Goal: Answer question/provide support: Share knowledge or assist other users

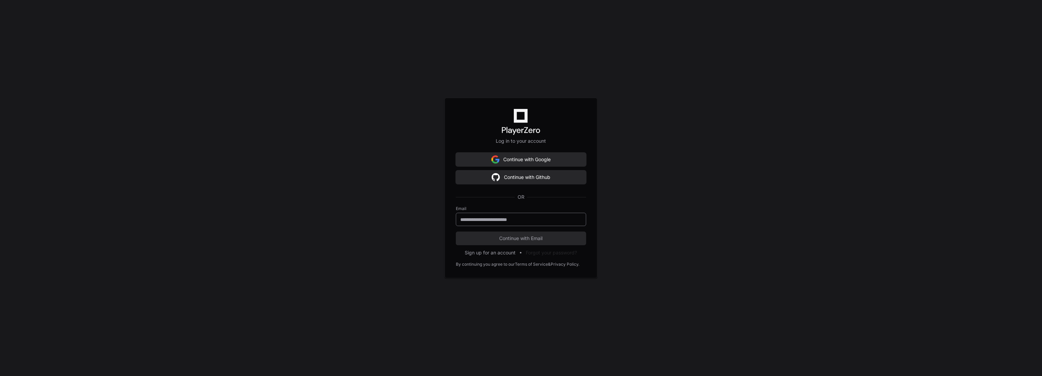
click at [530, 220] on input "email" at bounding box center [520, 219] width 121 height 7
type input "**********"
click at [456, 231] on button "Continue with Email" at bounding box center [521, 238] width 130 height 14
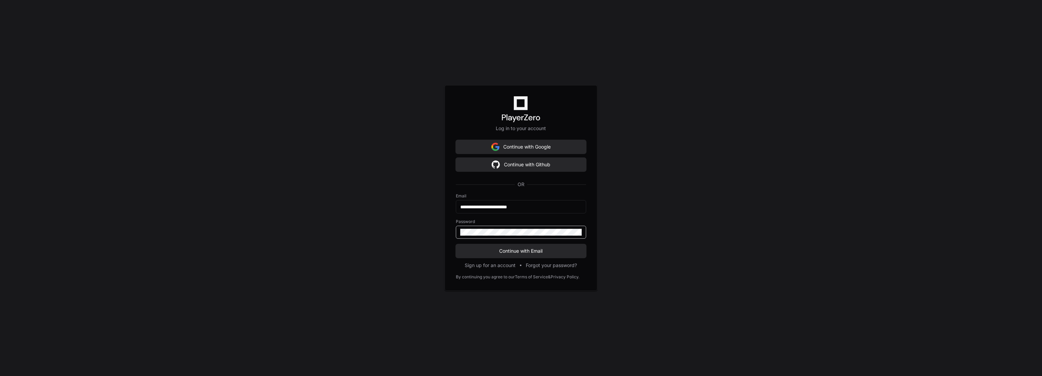
click at [456, 244] on button "Continue with Email" at bounding box center [521, 251] width 130 height 14
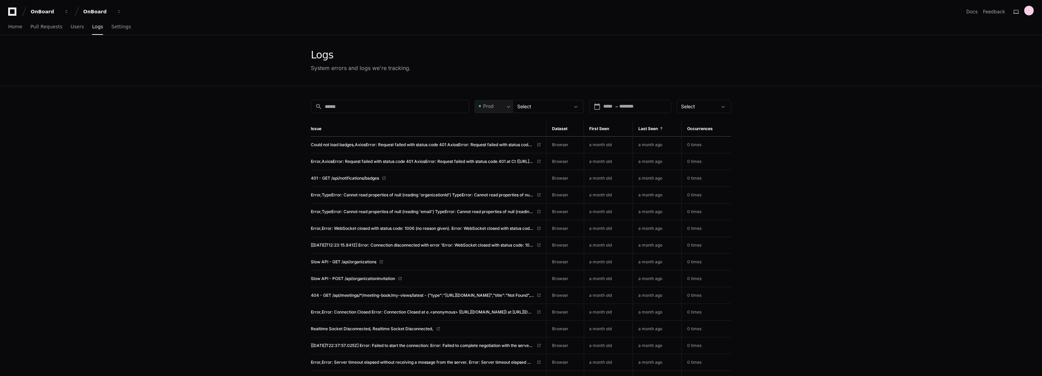
click at [653, 127] on span "Last Seen" at bounding box center [648, 128] width 19 height 5
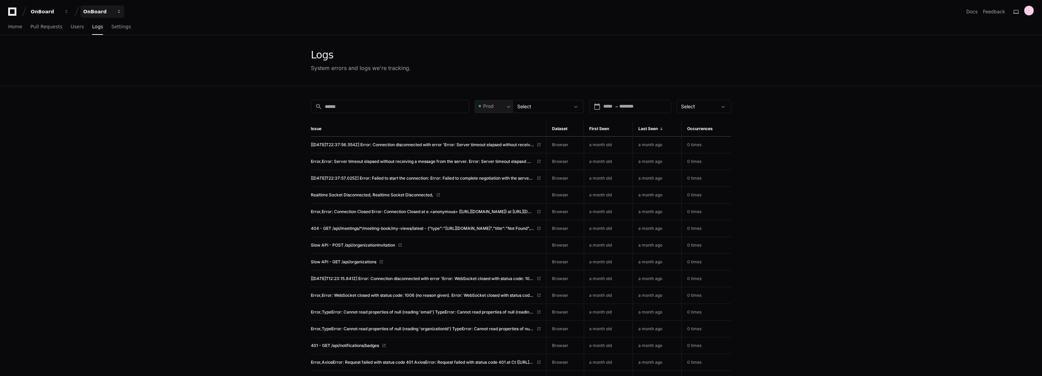
click at [60, 8] on div "OnBoard" at bounding box center [45, 11] width 29 height 7
click at [106, 46] on span "eScribe" at bounding box center [103, 50] width 19 height 8
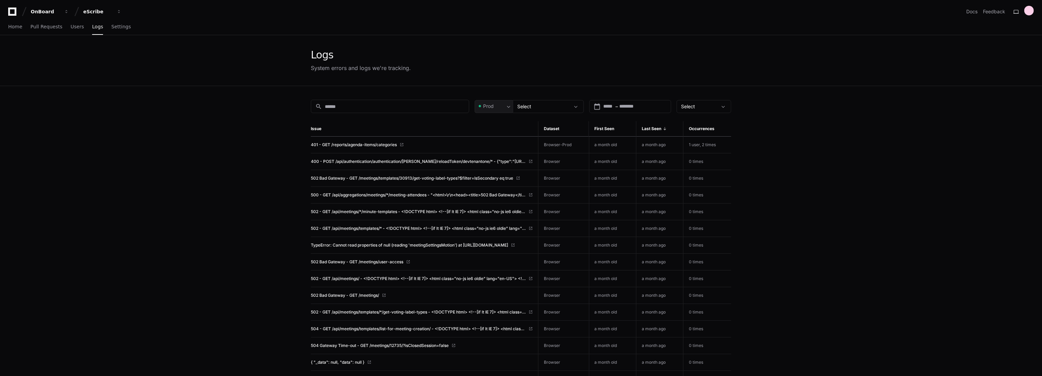
click at [656, 126] on span "Last Seen" at bounding box center [651, 128] width 19 height 5
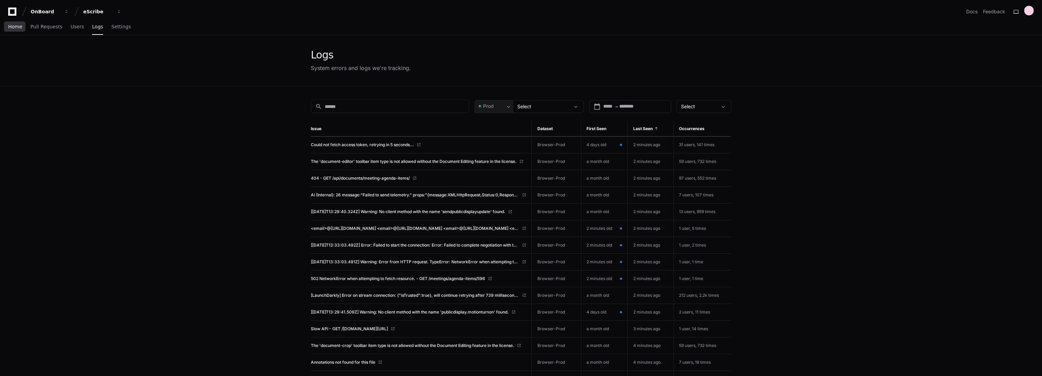
click at [16, 29] on span "Home" at bounding box center [15, 27] width 14 height 4
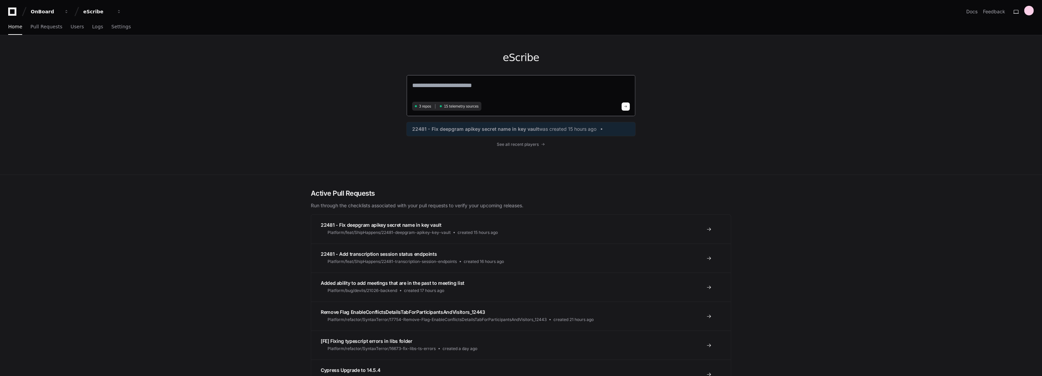
click at [509, 86] on textarea at bounding box center [521, 90] width 218 height 19
type textarea "**********"
click at [625, 103] on button at bounding box center [626, 105] width 8 height 8
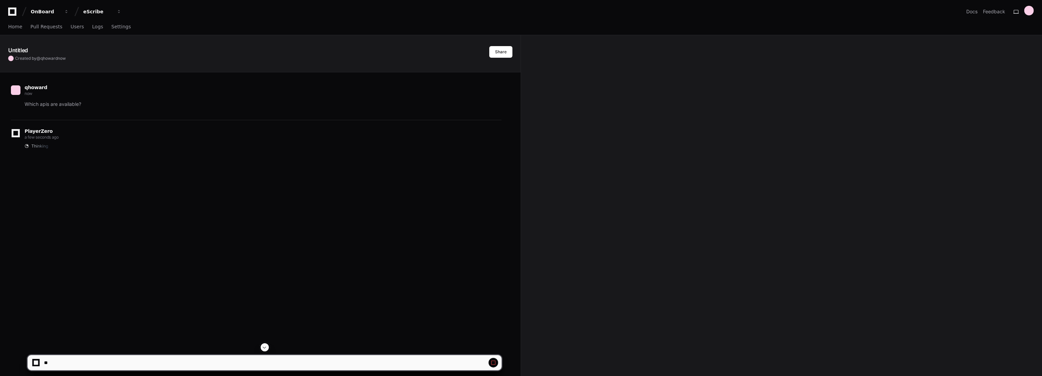
click at [38, 145] on span "Thinking" at bounding box center [39, 145] width 17 height 5
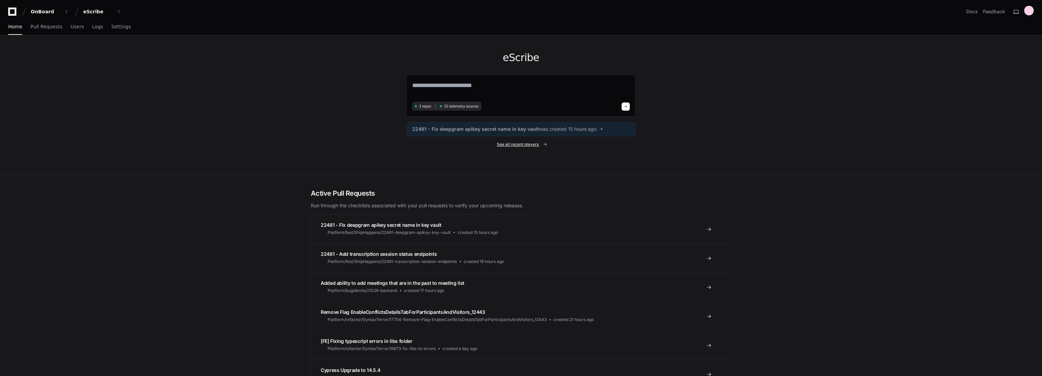
click at [528, 141] on div "eScribe 3 repos 15 telemetry sources 22481 - Fix deepgram apikey secret name in…" at bounding box center [520, 104] width 229 height 139
click at [523, 144] on span "See all recent players" at bounding box center [518, 144] width 42 height 5
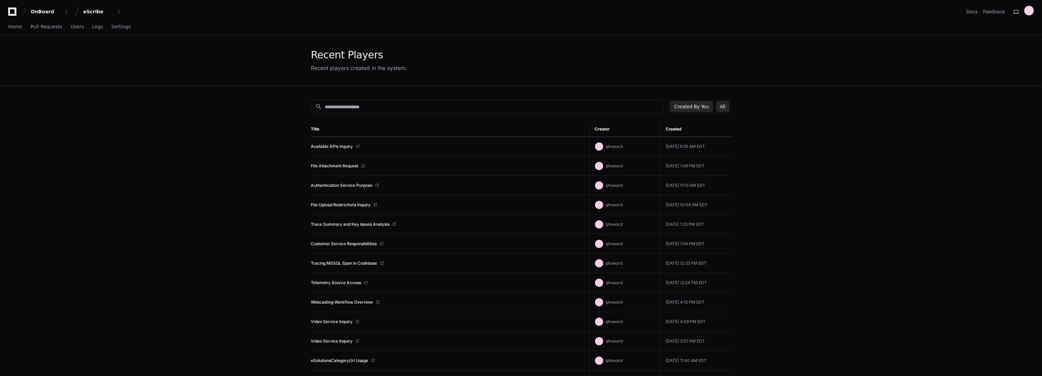
click at [728, 107] on button "All" at bounding box center [723, 106] width 14 height 11
click at [366, 166] on link "Function Apps for Agenda Attachments" at bounding box center [349, 165] width 76 height 5
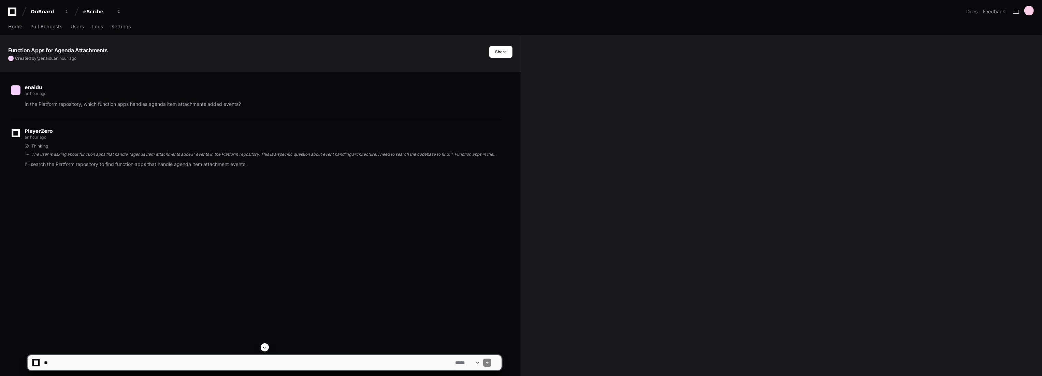
click at [321, 155] on div "The user is asking about function apps that handle "agenda item attachments add…" at bounding box center [266, 154] width 470 height 5
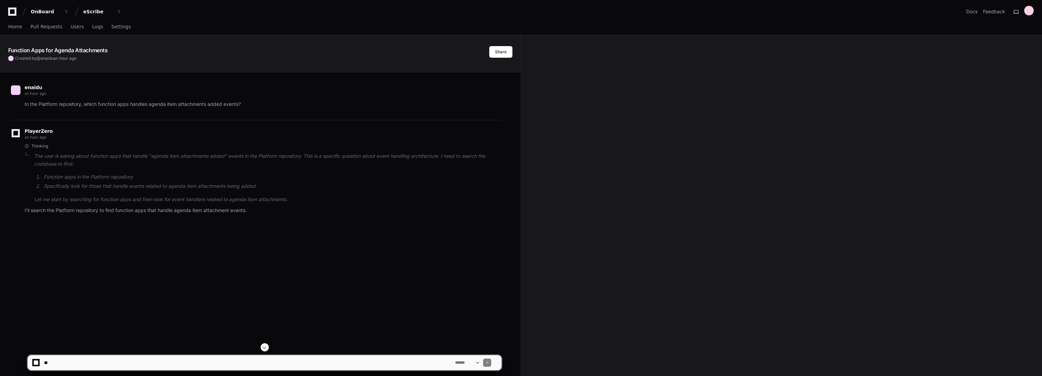
drag, startPoint x: 105, startPoint y: 345, endPoint x: 108, endPoint y: 351, distance: 6.1
click at [108, 350] on div at bounding box center [264, 347] width 475 height 8
drag, startPoint x: 108, startPoint y: 352, endPoint x: 110, endPoint y: 356, distance: 4.6
click at [110, 356] on app-app-chat-input "**********" at bounding box center [264, 356] width 475 height 27
click at [110, 358] on textarea at bounding box center [248, 362] width 411 height 15
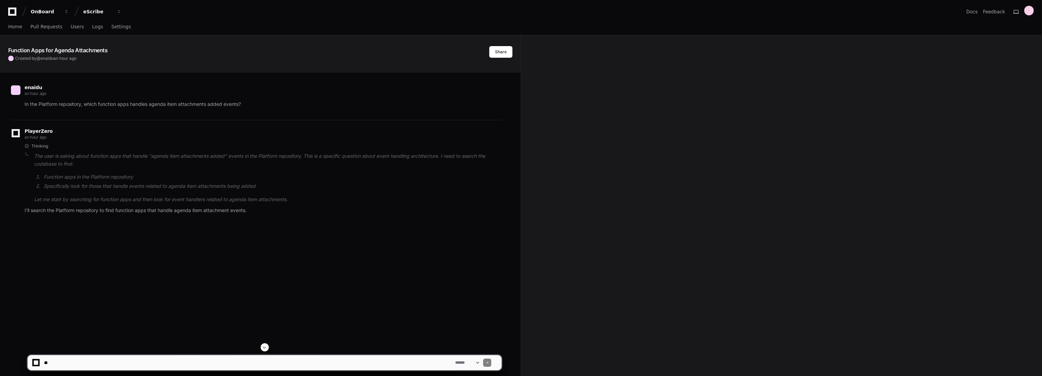
click at [110, 361] on textarea at bounding box center [248, 362] width 411 height 15
type textarea "*"
type textarea "**********"
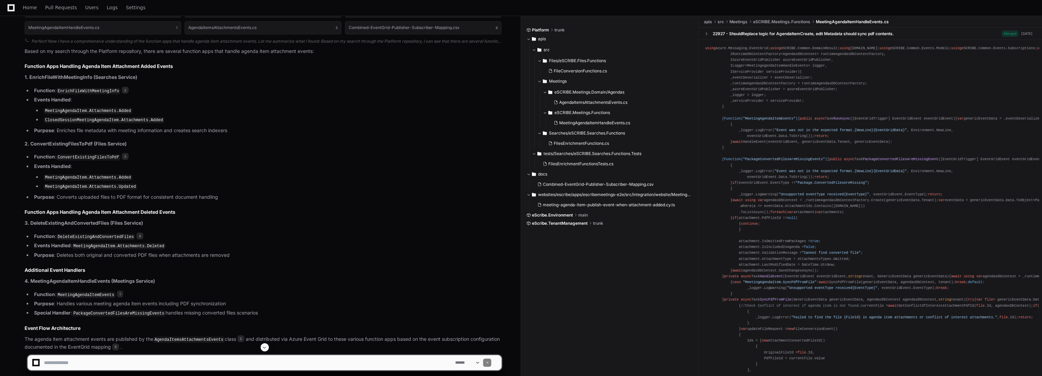
scroll to position [373, 0]
